Goal: Task Accomplishment & Management: Use online tool/utility

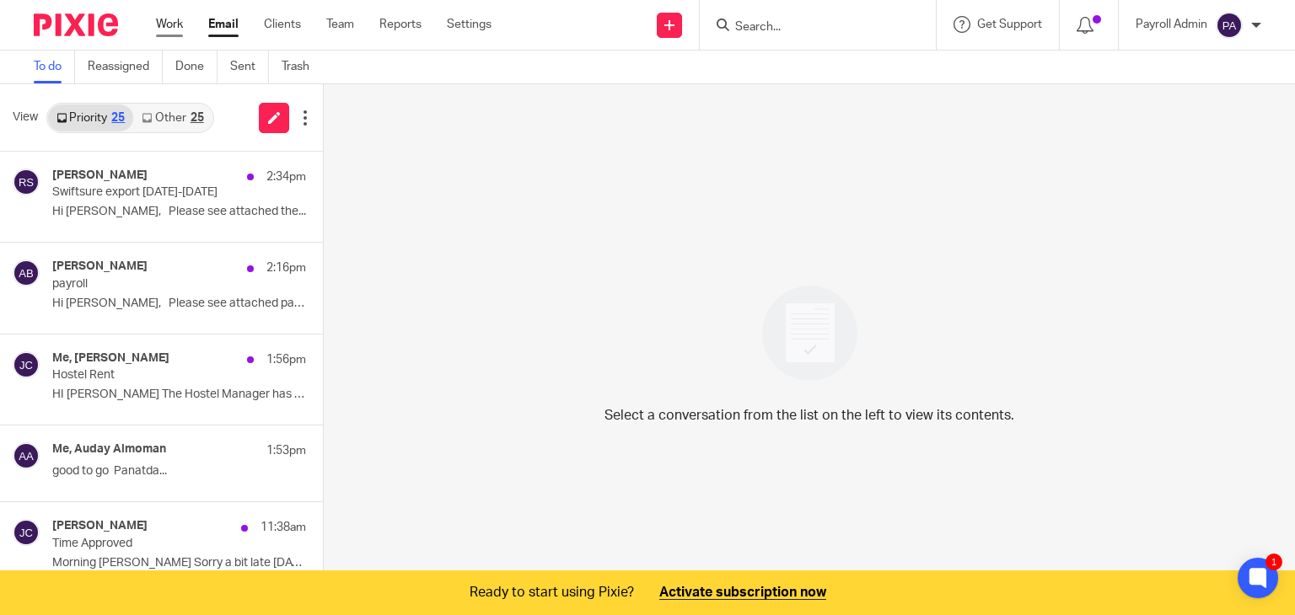
click at [174, 21] on link "Work" at bounding box center [169, 24] width 27 height 17
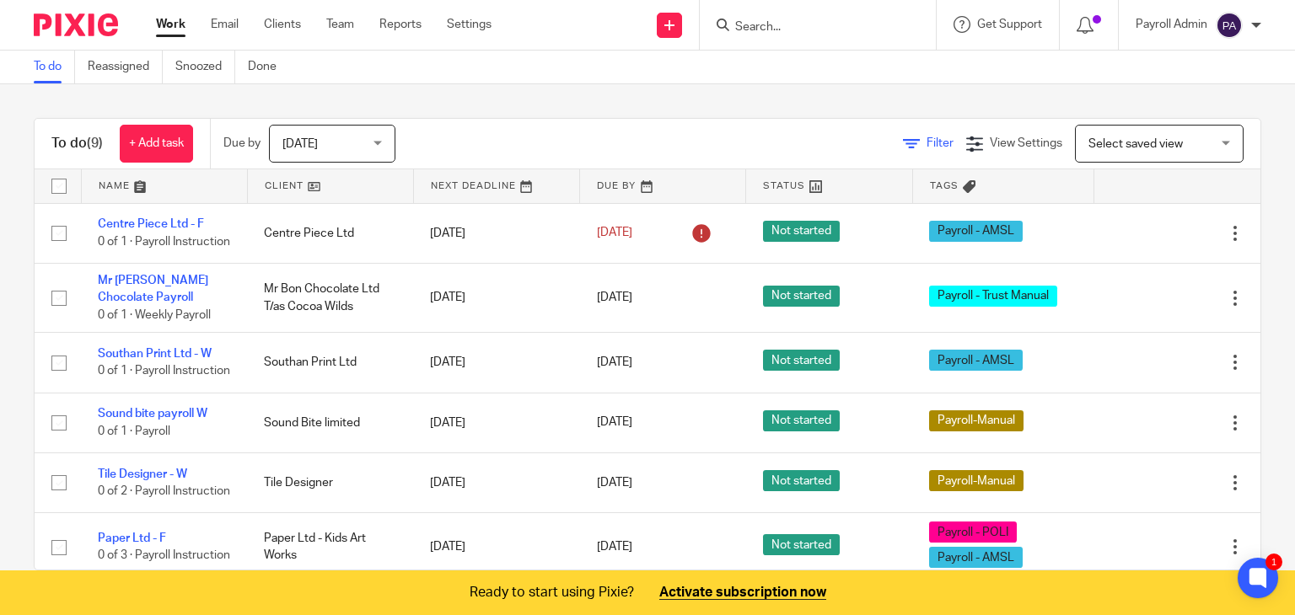
click at [926, 143] on span "Filter" at bounding box center [939, 143] width 27 height 12
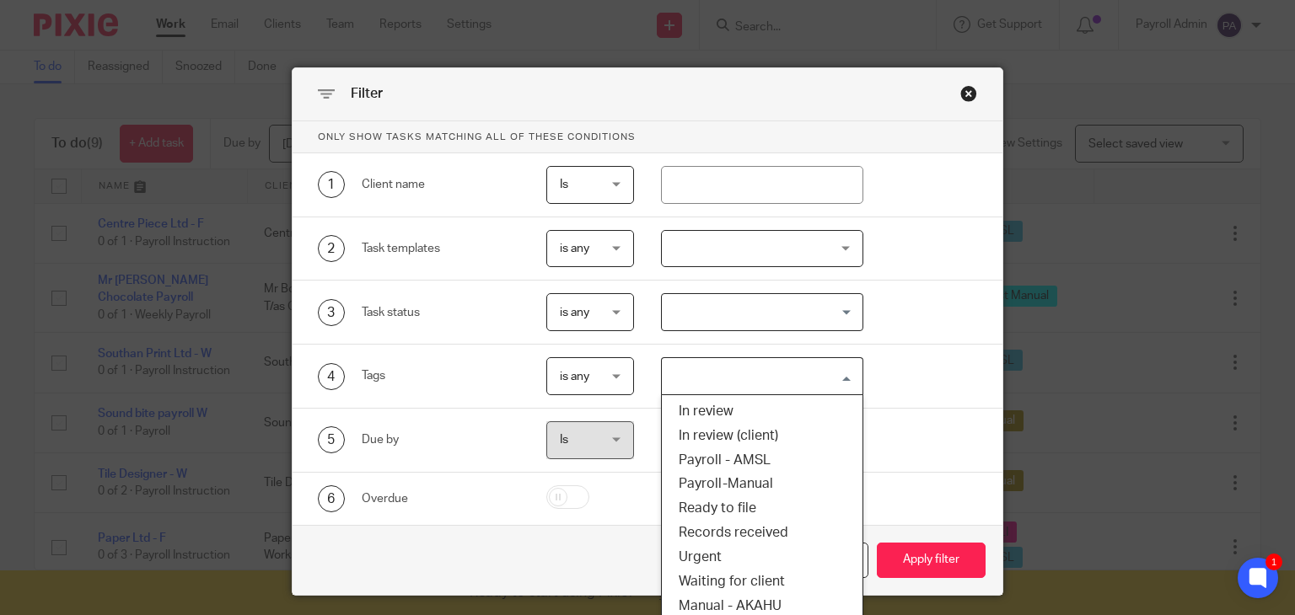
click at [840, 378] on input "Search for option" at bounding box center [758, 377] width 190 height 30
click at [777, 453] on li "Payroll - AMSL" at bounding box center [762, 460] width 201 height 24
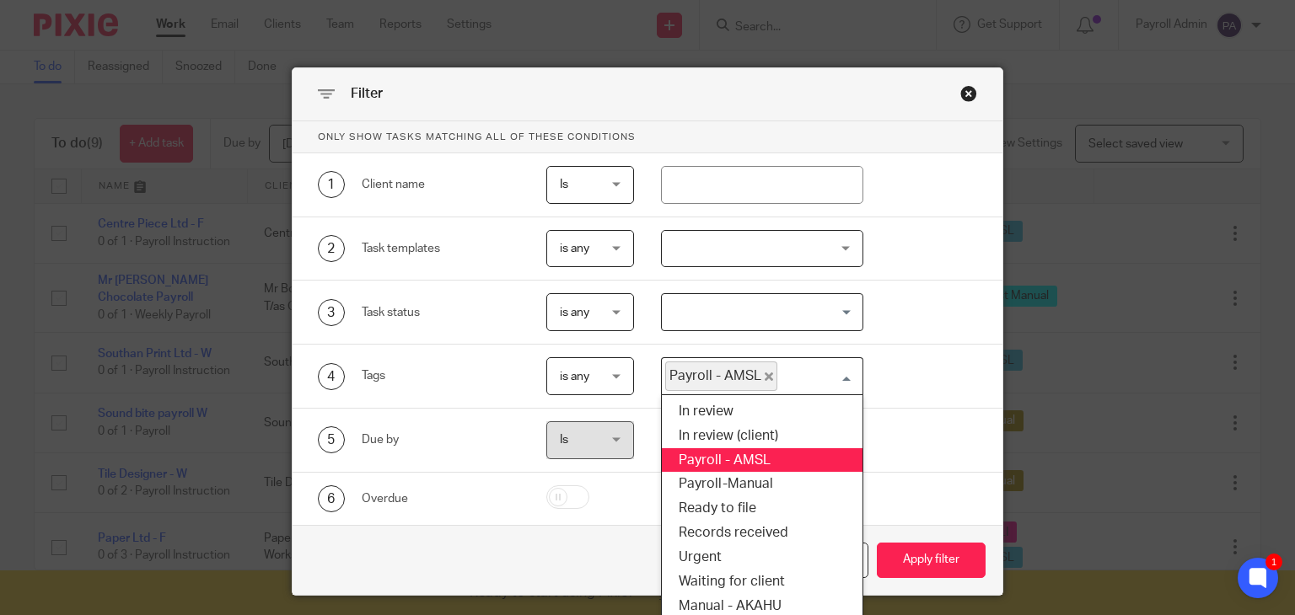
click at [838, 379] on input "Search for option" at bounding box center [816, 377] width 74 height 30
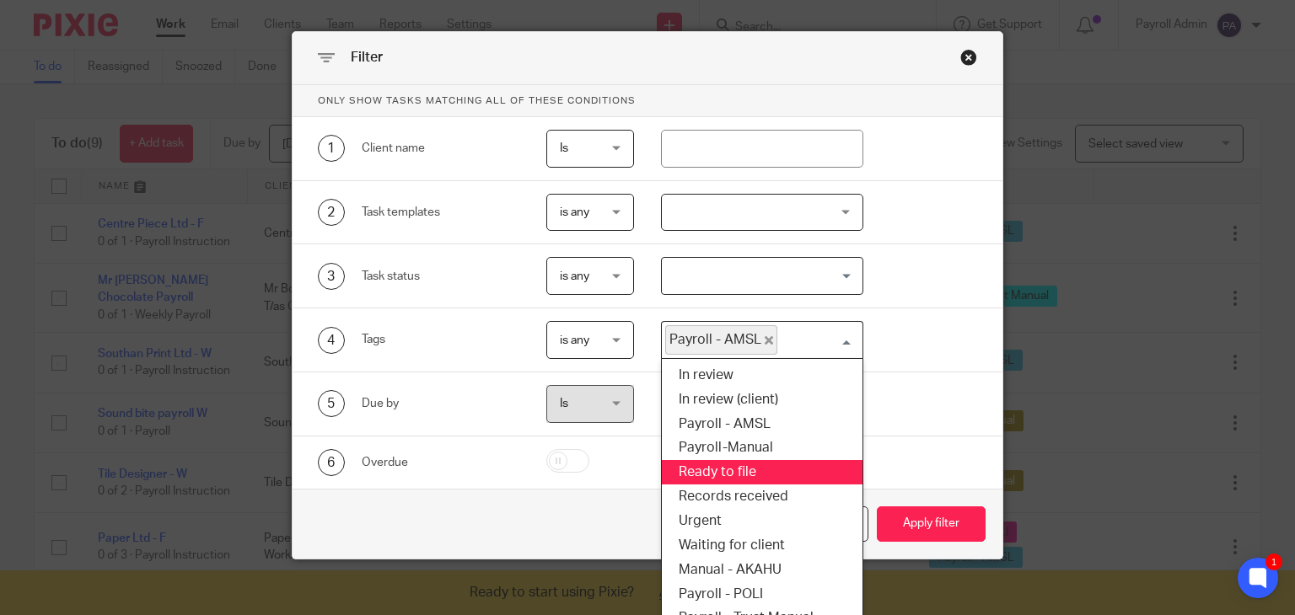
scroll to position [56, 0]
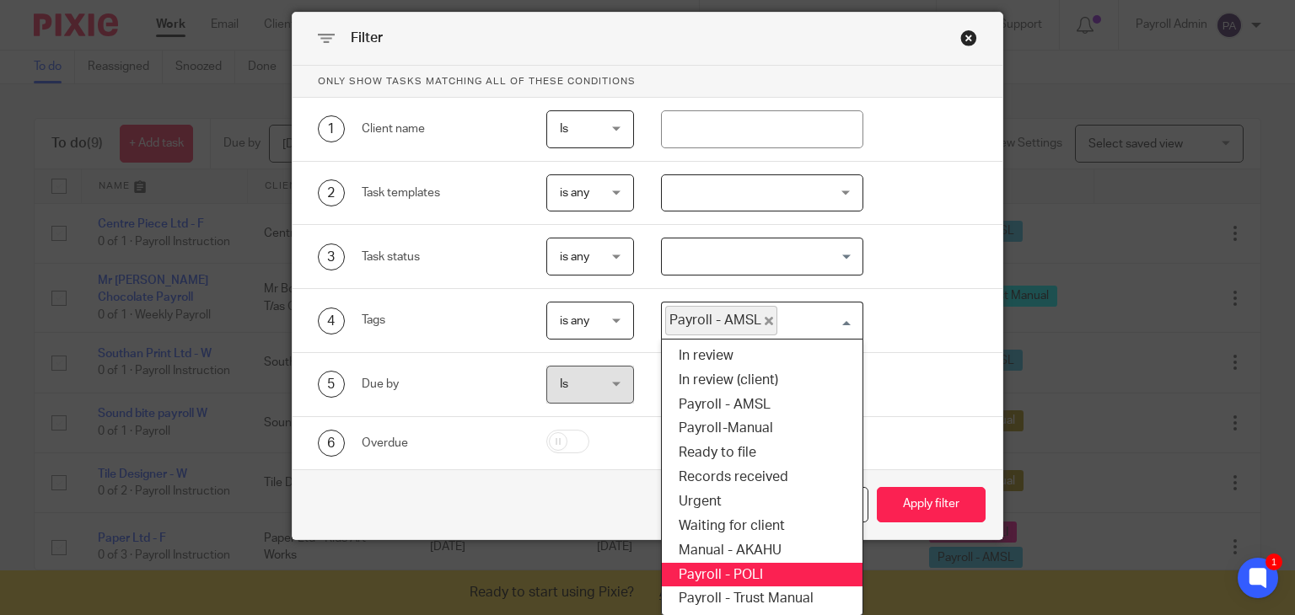
click at [759, 568] on li "Payroll - POLI" at bounding box center [762, 575] width 201 height 24
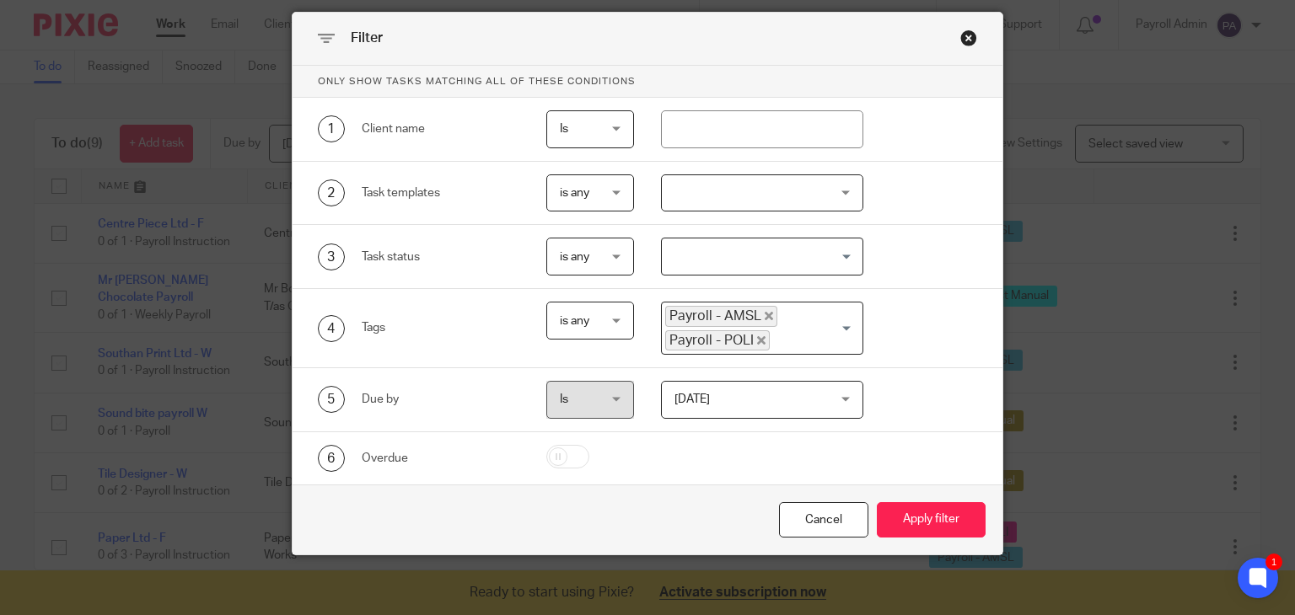
click at [843, 331] on input "Search for option" at bounding box center [812, 340] width 82 height 20
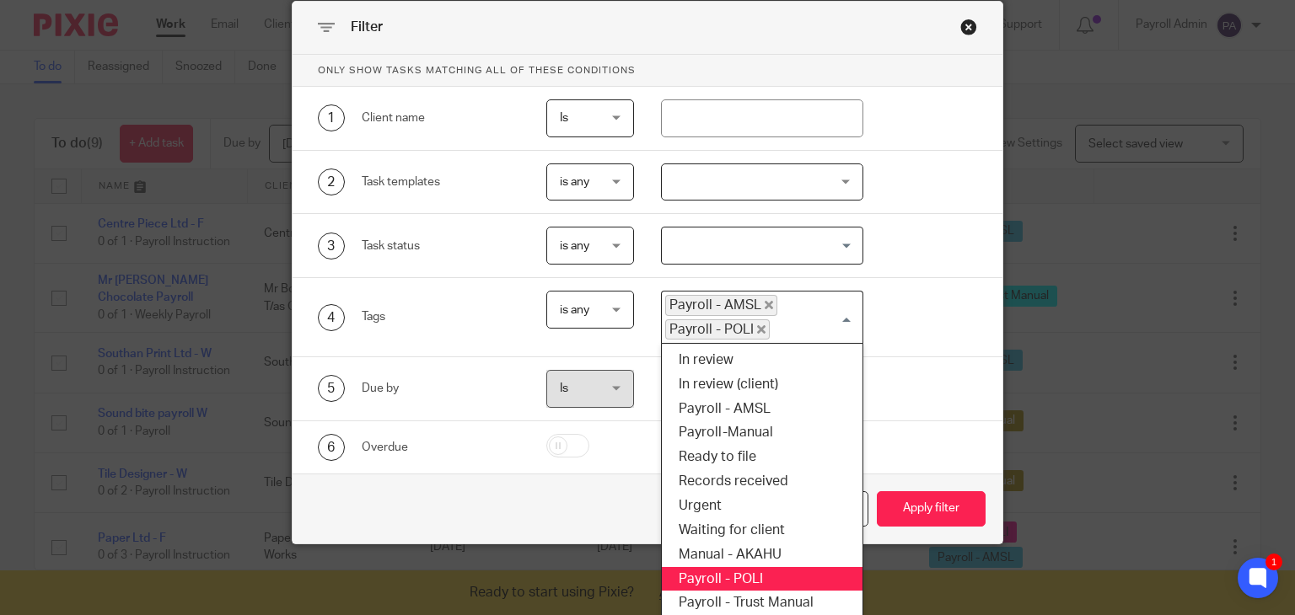
scroll to position [70, 0]
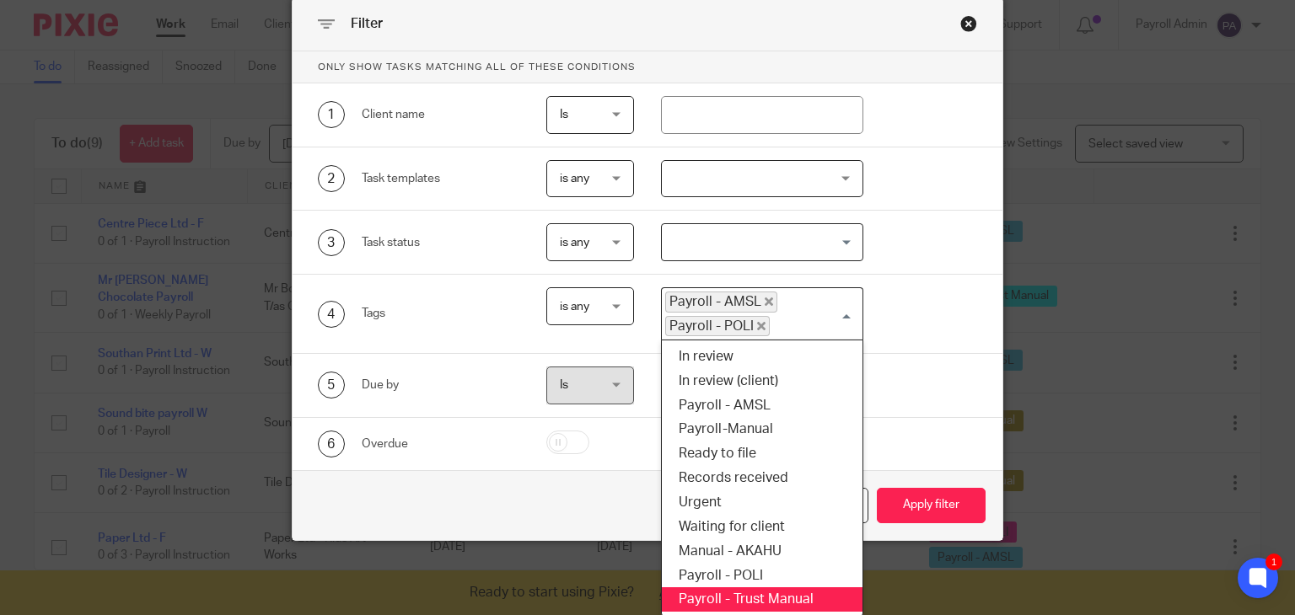
click at [755, 597] on li "Payroll - Trust Manual" at bounding box center [762, 600] width 201 height 24
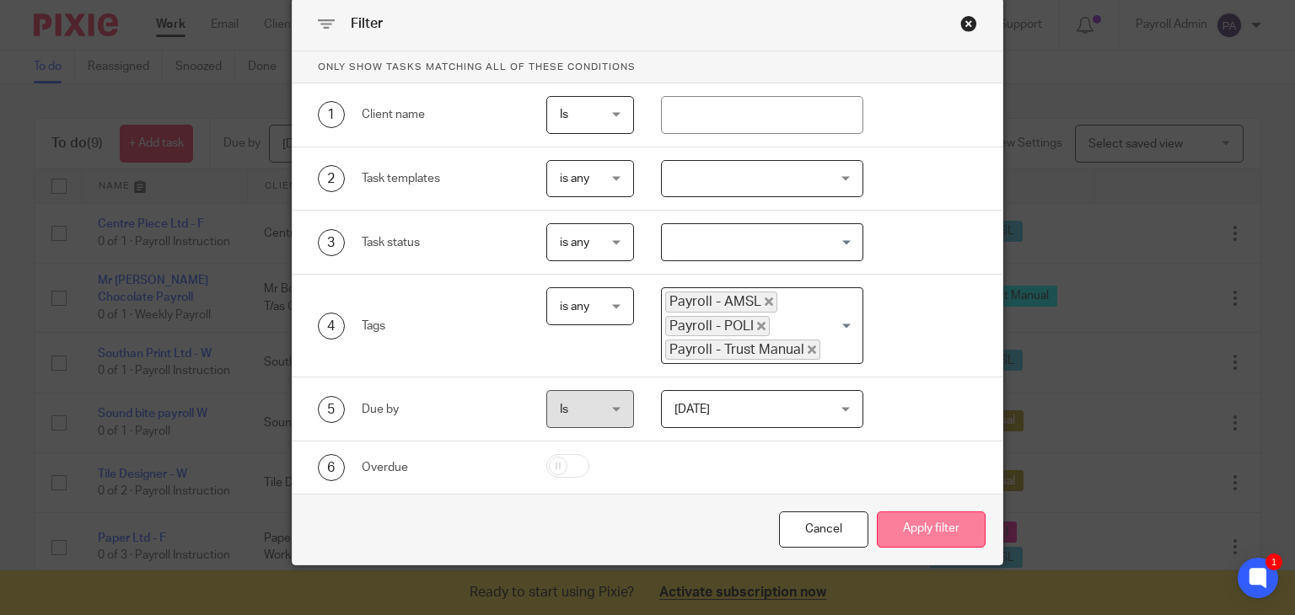
click at [910, 520] on button "Apply filter" at bounding box center [931, 530] width 109 height 36
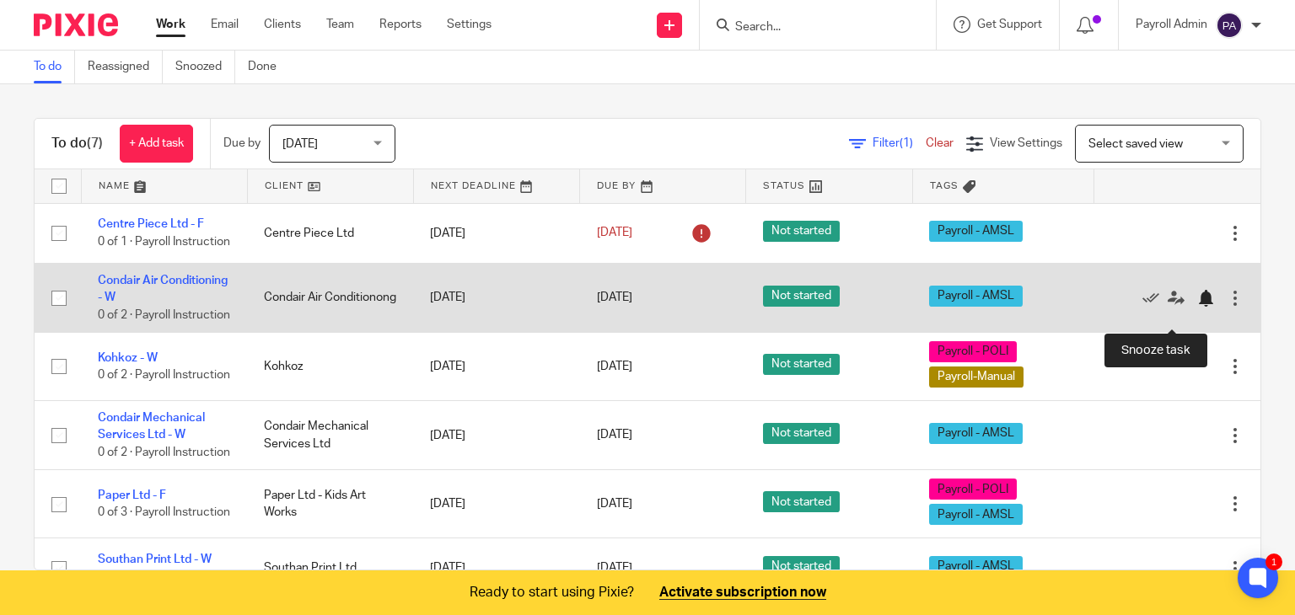
click at [1197, 307] on div at bounding box center [1205, 298] width 17 height 17
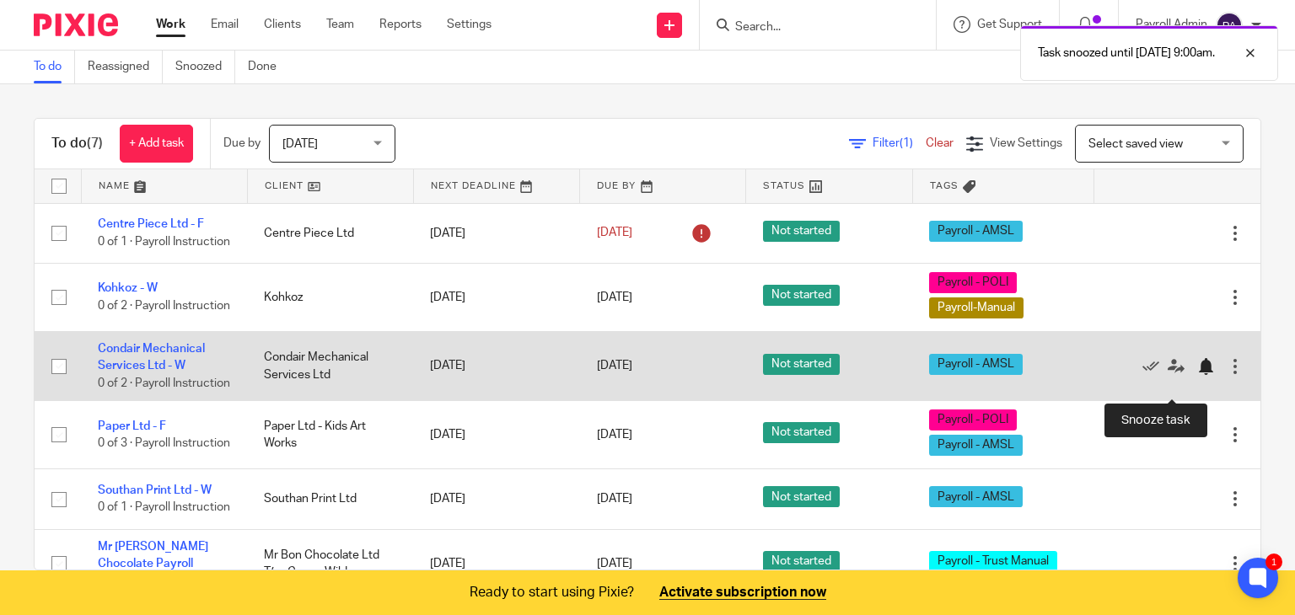
click at [1197, 375] on div at bounding box center [1205, 366] width 17 height 17
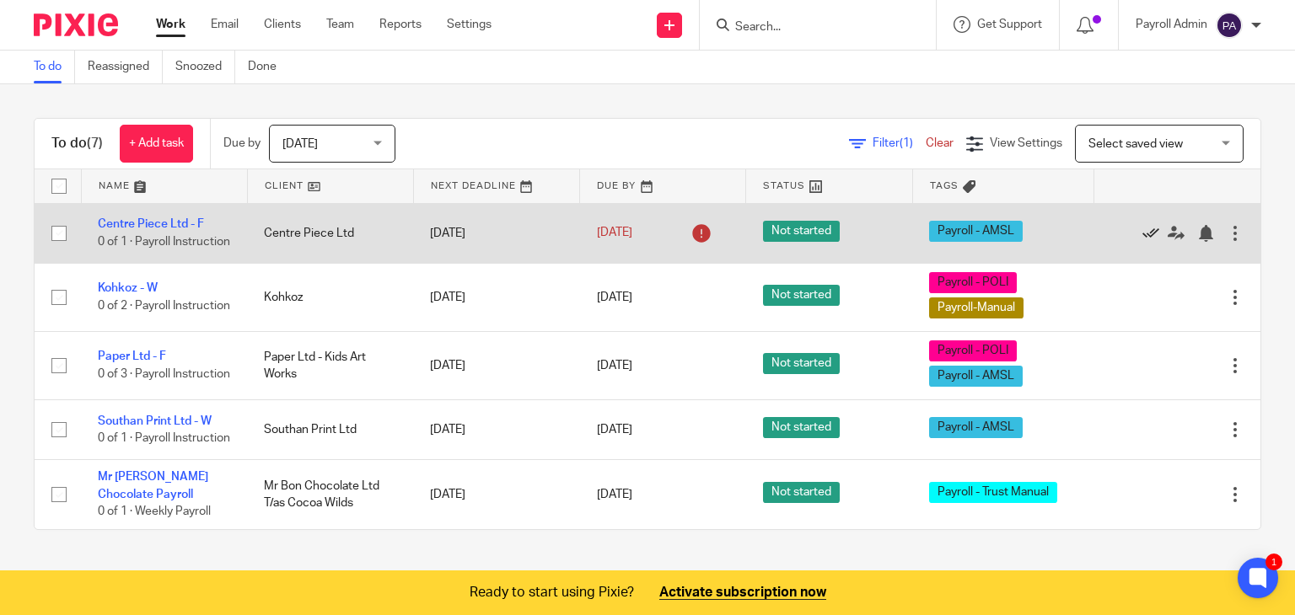
click at [1142, 230] on icon at bounding box center [1150, 233] width 17 height 17
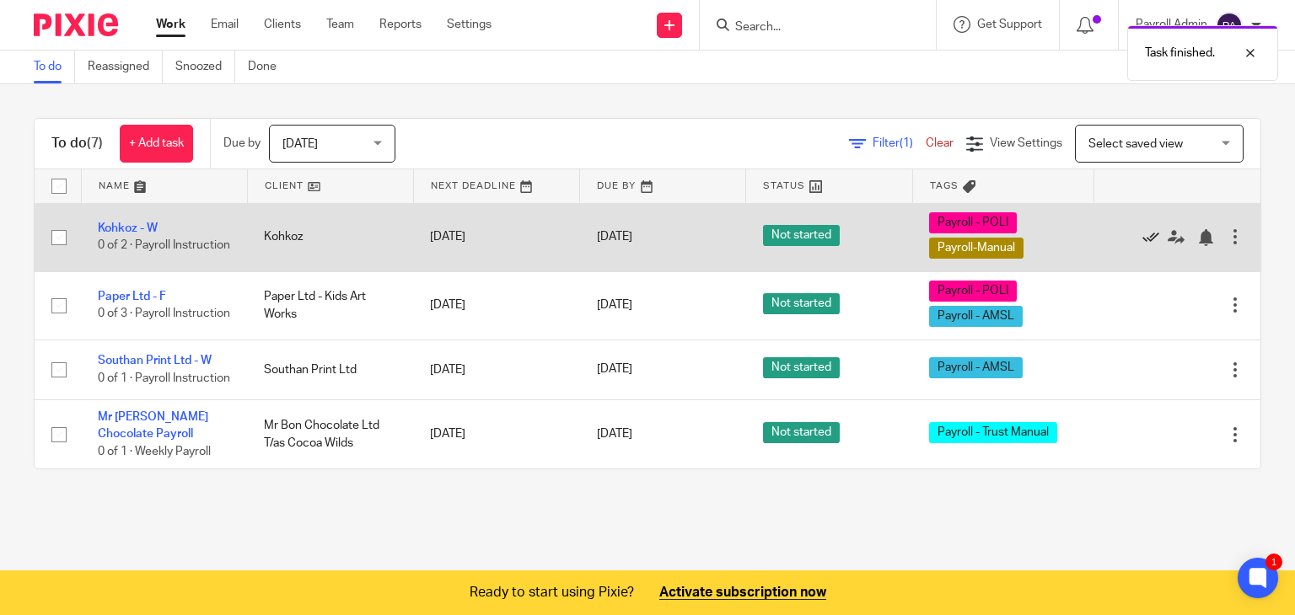
click at [1142, 230] on icon at bounding box center [1150, 237] width 17 height 17
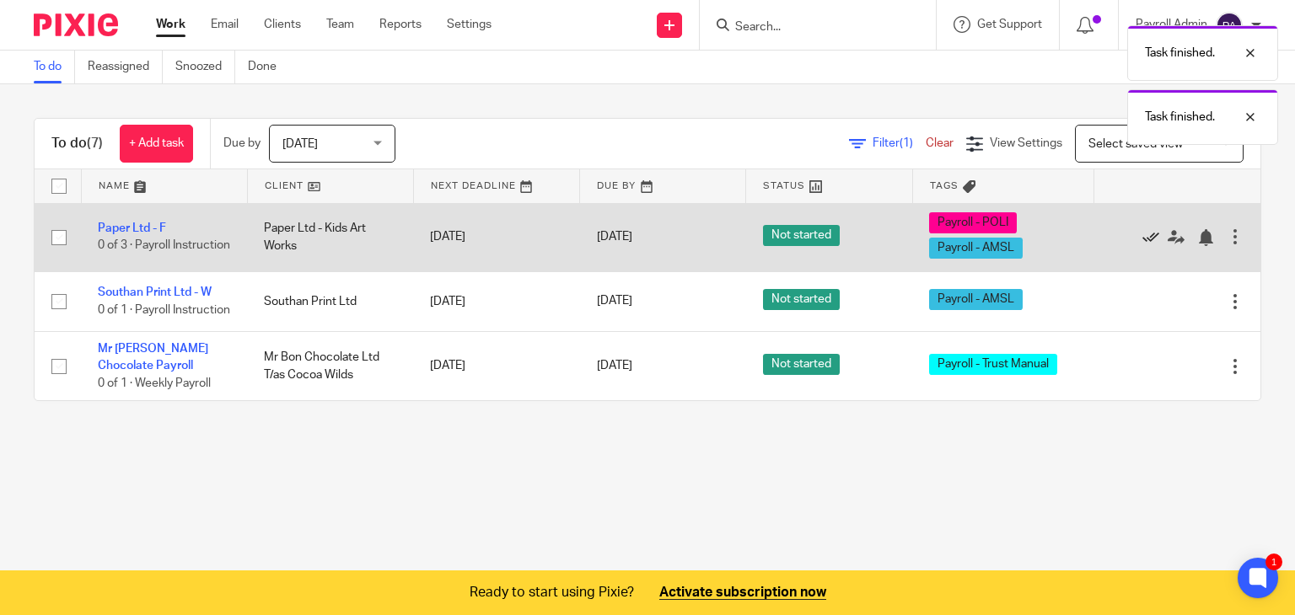
click at [1142, 230] on icon at bounding box center [1150, 237] width 17 height 17
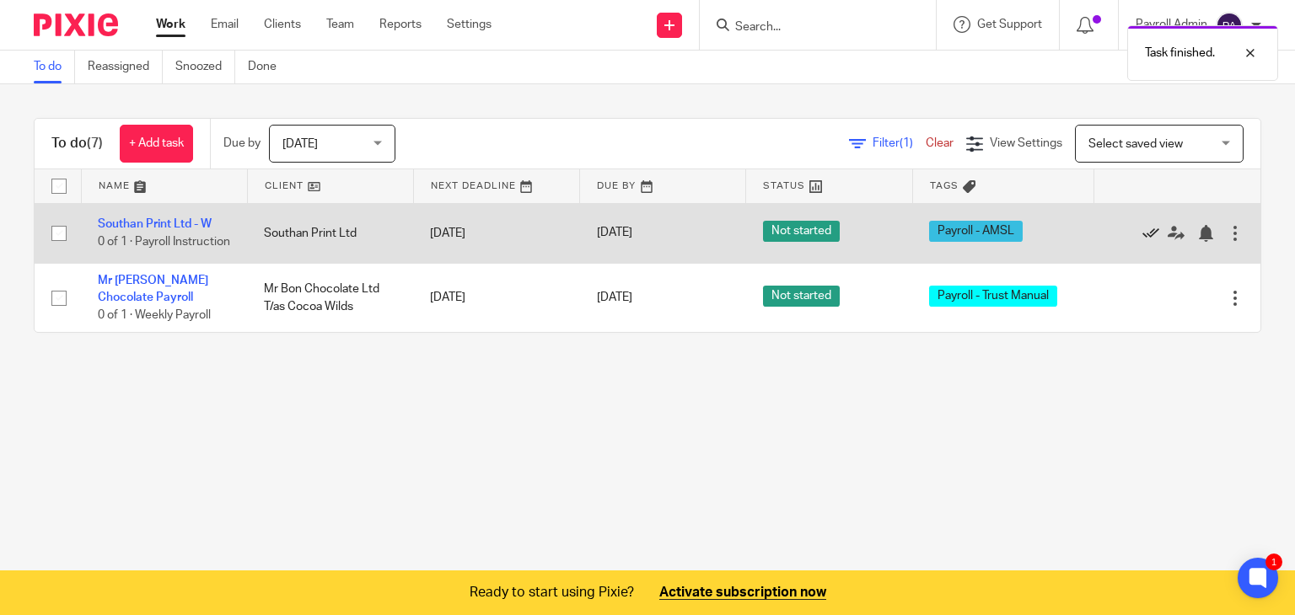
click at [1142, 233] on icon at bounding box center [1150, 233] width 17 height 17
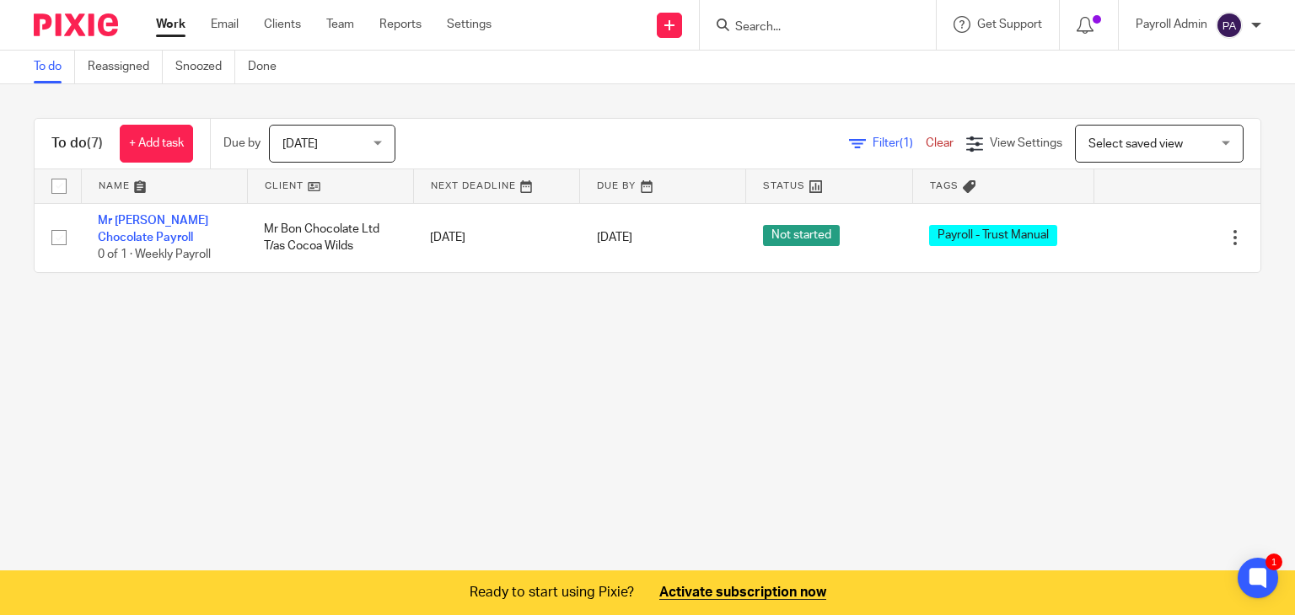
click at [926, 138] on link "Clear" at bounding box center [940, 143] width 28 height 12
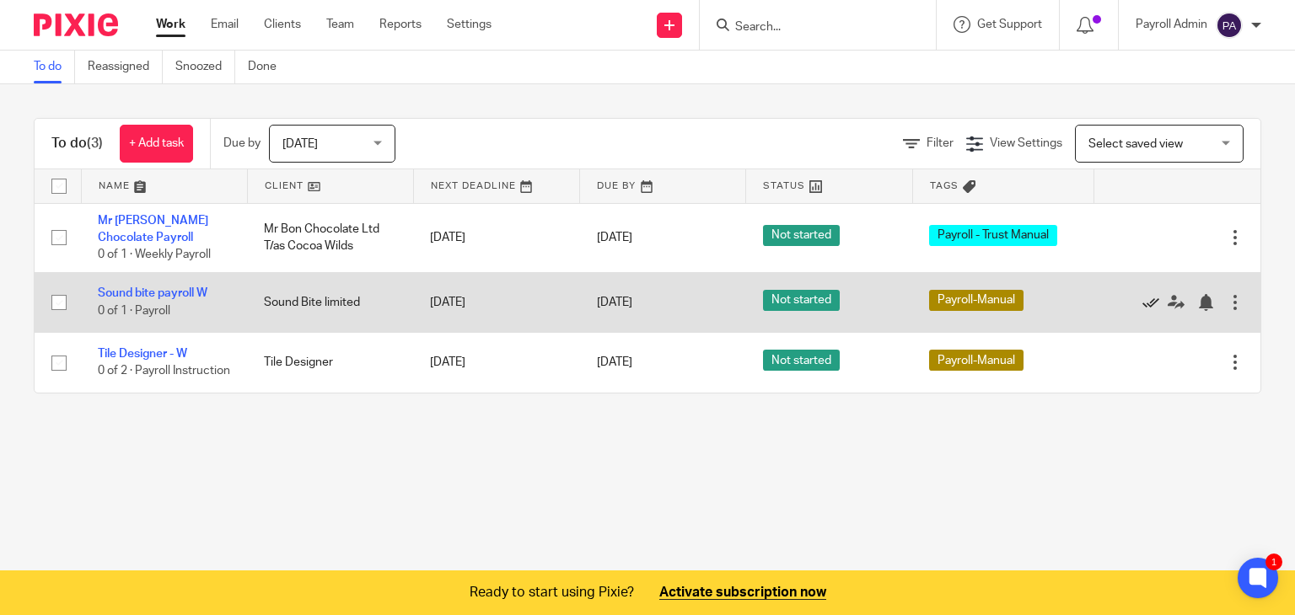
click at [1142, 297] on icon at bounding box center [1150, 302] width 17 height 17
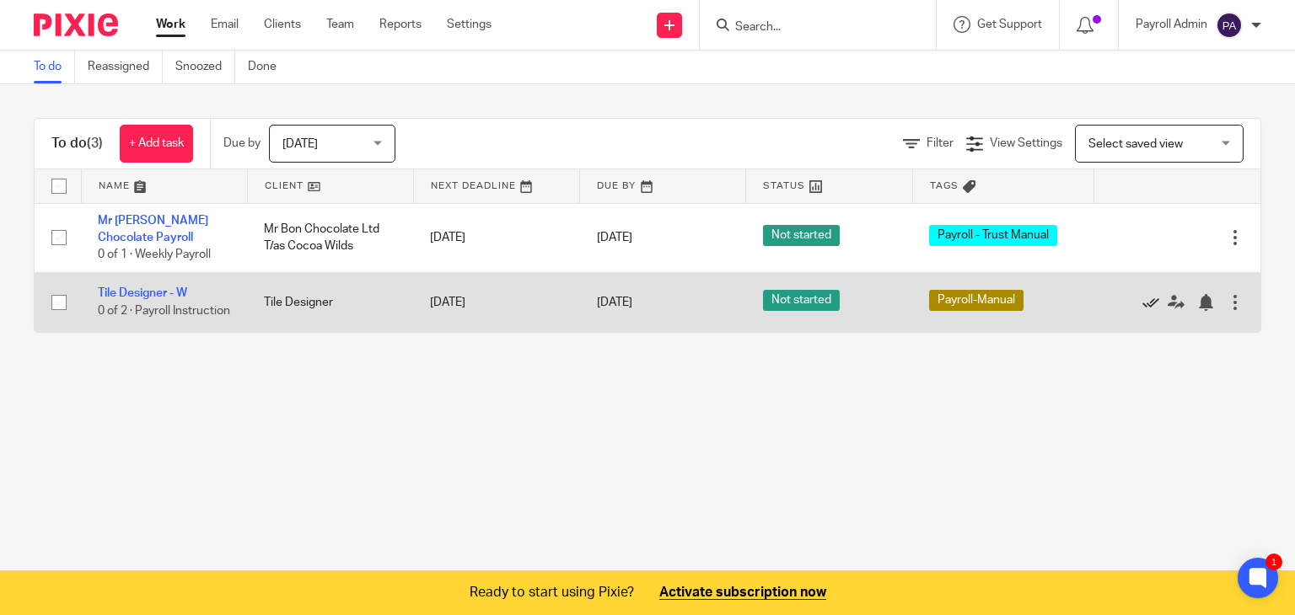
click at [1142, 298] on link at bounding box center [1154, 302] width 25 height 17
